Goal: Transaction & Acquisition: Purchase product/service

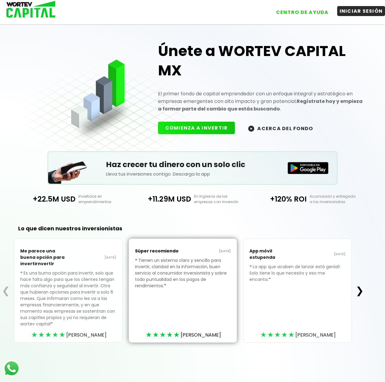
click at [357, 12] on button "INICIAR SESIÓN" at bounding box center [361, 11] width 48 height 10
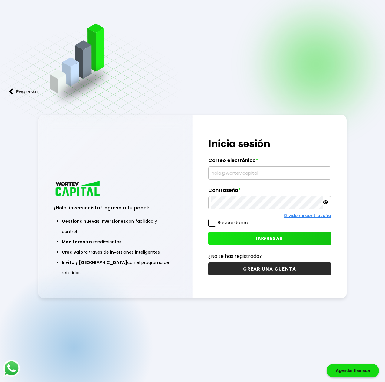
click at [232, 171] on input "text" at bounding box center [269, 173] width 117 height 13
type input "[EMAIL_ADDRESS][DOMAIN_NAME]"
click at [212, 222] on span at bounding box center [212, 223] width 8 height 8
click at [249, 220] on input "Recuérdame" at bounding box center [249, 220] width 0 height 0
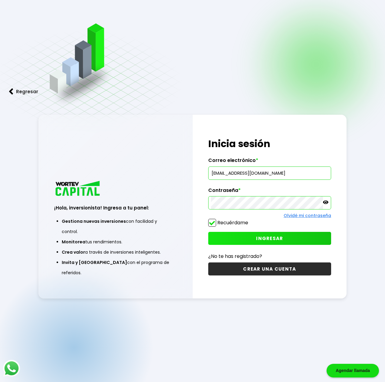
click at [258, 239] on span "INGRESAR" at bounding box center [269, 238] width 27 height 6
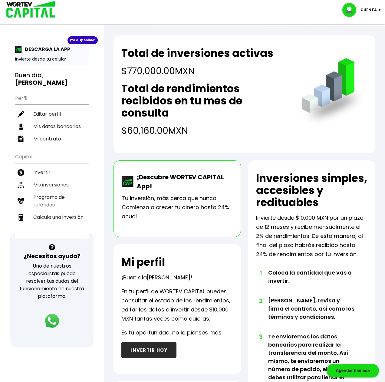
click at [159, 348] on button "INVERTIR HOY" at bounding box center [148, 350] width 55 height 16
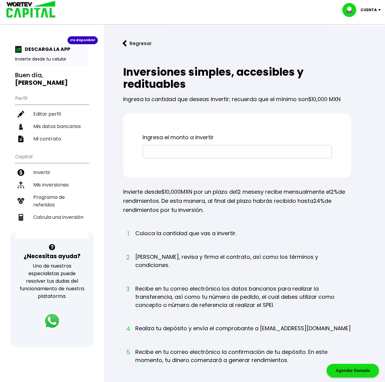
click at [175, 151] on input "text" at bounding box center [237, 151] width 184 height 13
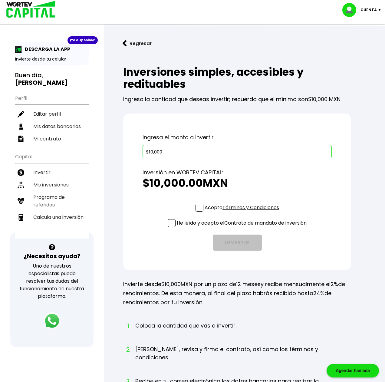
type input "$10,000"
click at [199, 207] on span at bounding box center [200, 208] width 8 height 8
click at [243, 212] on input "Acepto Términos y Condiciones" at bounding box center [243, 212] width 0 height 0
click at [169, 222] on span at bounding box center [172, 223] width 8 height 8
click at [243, 228] on input "He leído y acepto el Contrato de mandato de inversión" at bounding box center [243, 228] width 0 height 0
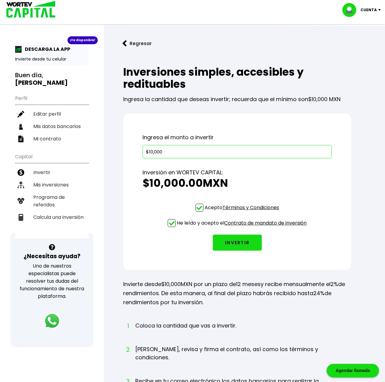
click at [235, 241] on button "INVERTIR" at bounding box center [237, 243] width 49 height 16
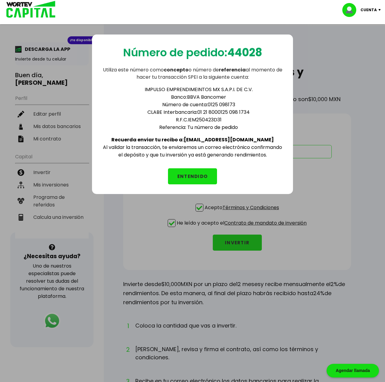
click at [199, 174] on button "ENTENDIDO" at bounding box center [192, 176] width 49 height 16
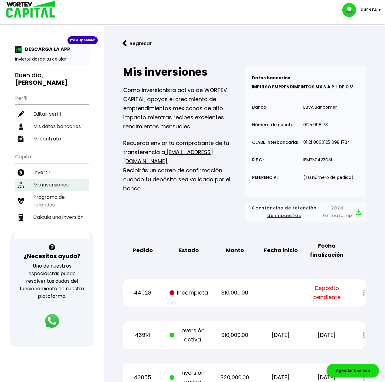
click at [57, 179] on li "Mis inversiones" at bounding box center [52, 185] width 74 height 12
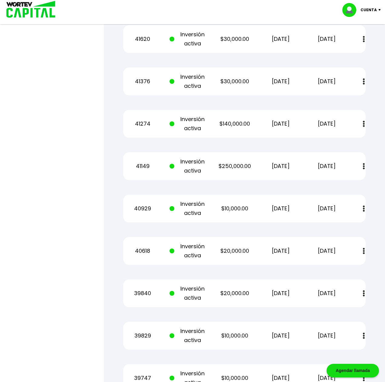
scroll to position [1122, 0]
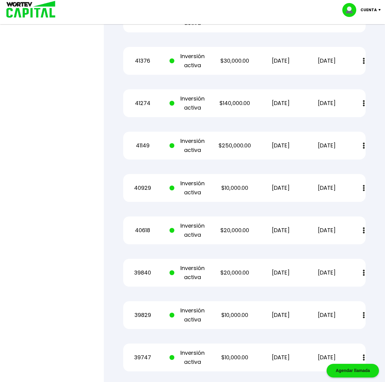
click at [377, 8] on div "Cuenta" at bounding box center [363, 10] width 43 height 14
click at [361, 42] on li "Cerrar sesión" at bounding box center [362, 40] width 48 height 12
